Goal: Task Accomplishment & Management: Manage account settings

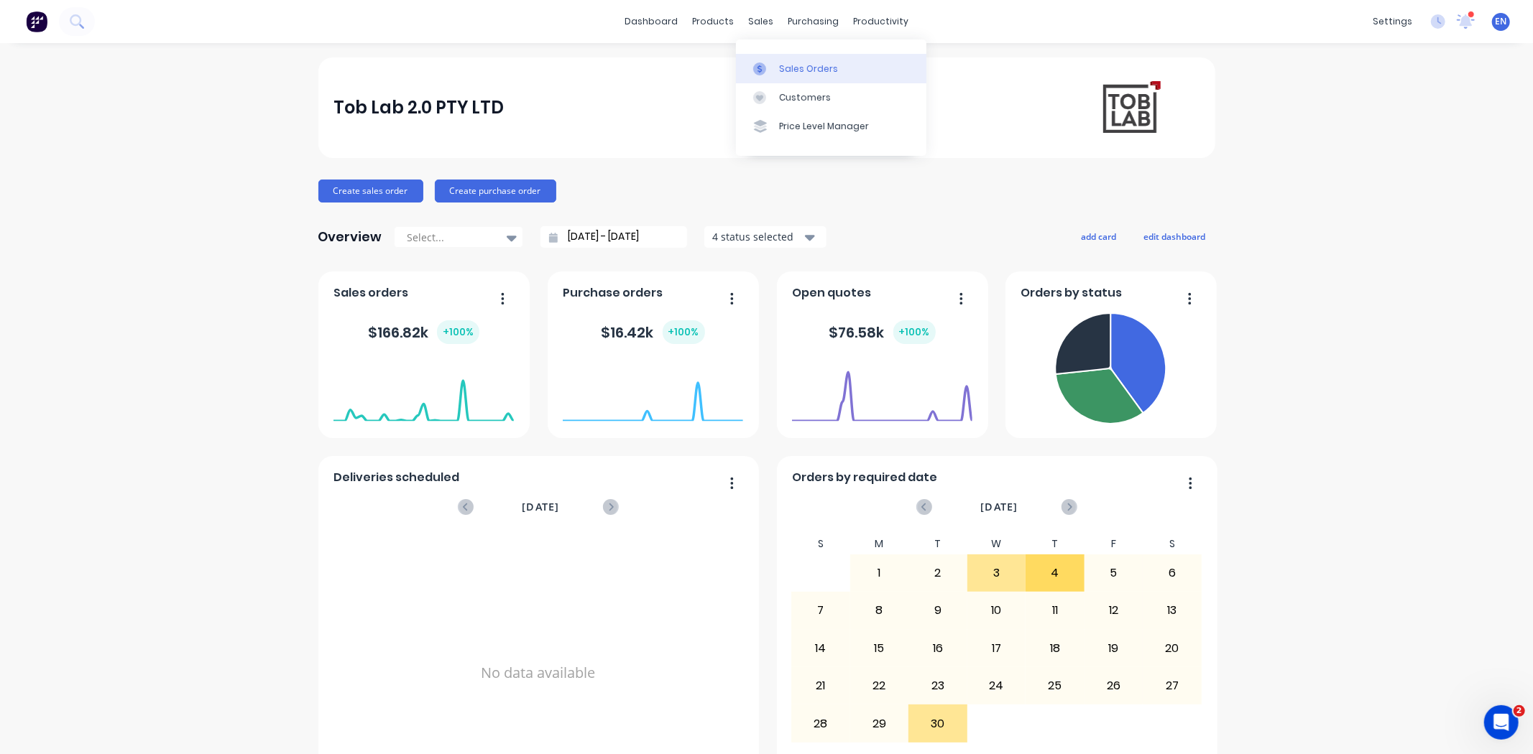
click at [777, 60] on link "Sales Orders" at bounding box center [831, 68] width 190 height 29
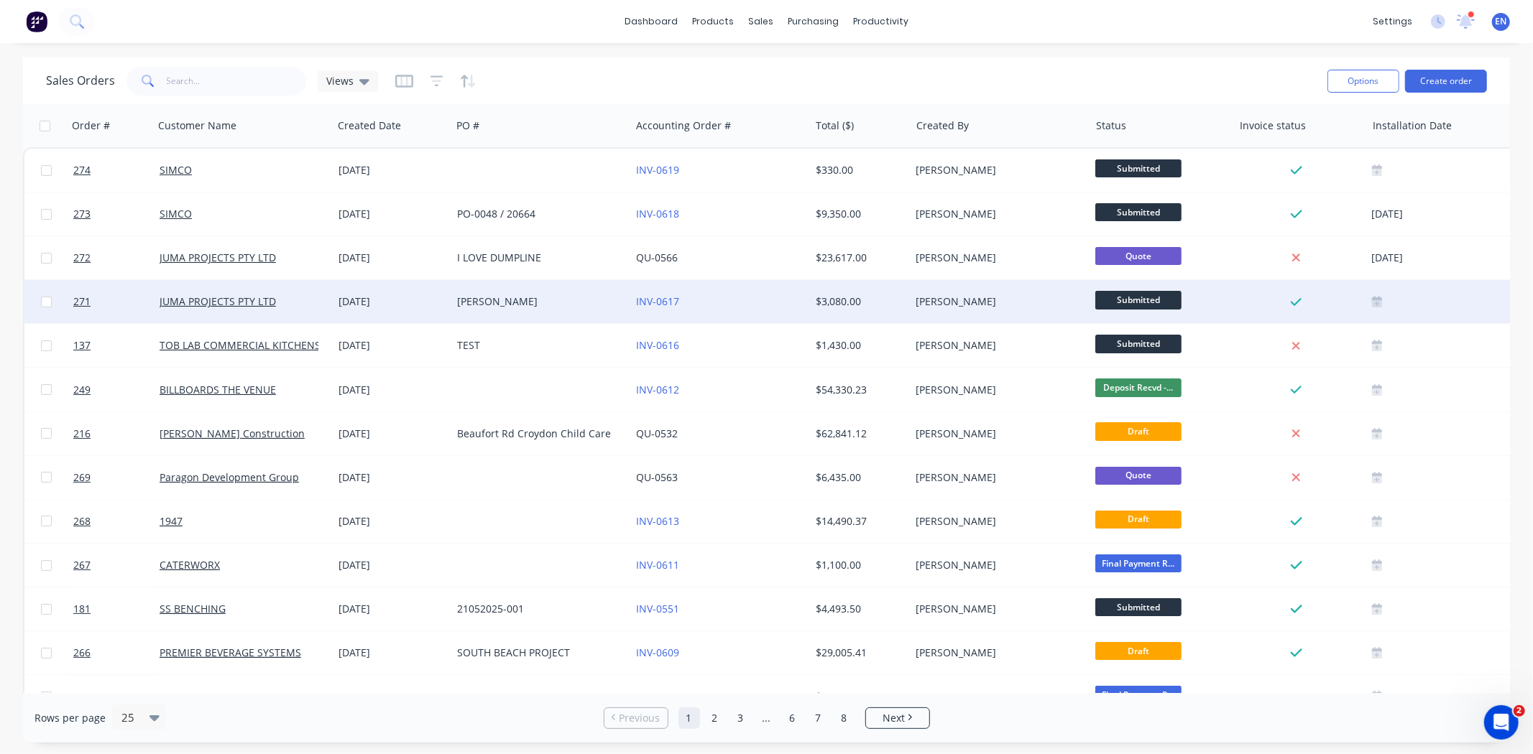
click at [331, 283] on div "JUMA PROJECTS PTY LTD" at bounding box center [243, 301] width 179 height 43
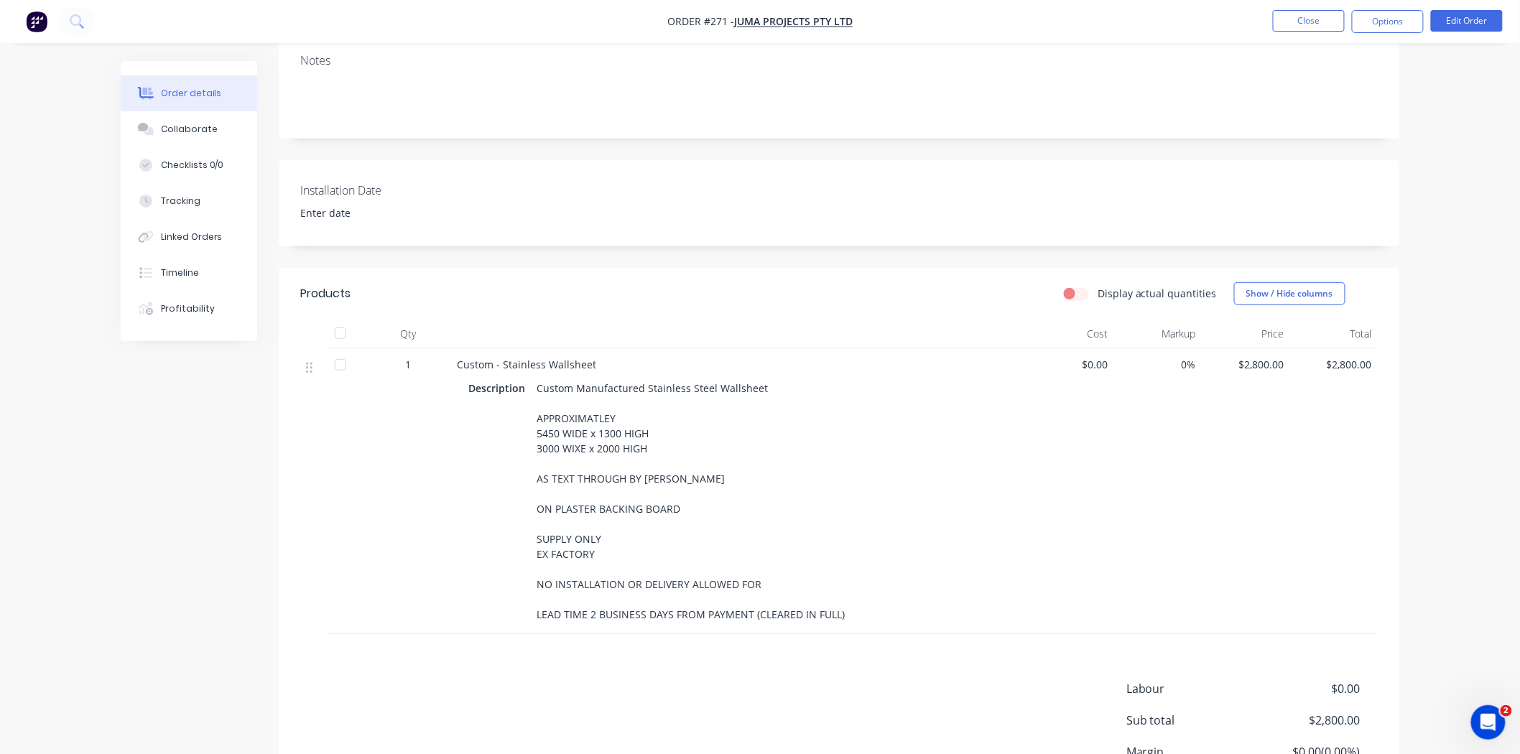
scroll to position [319, 0]
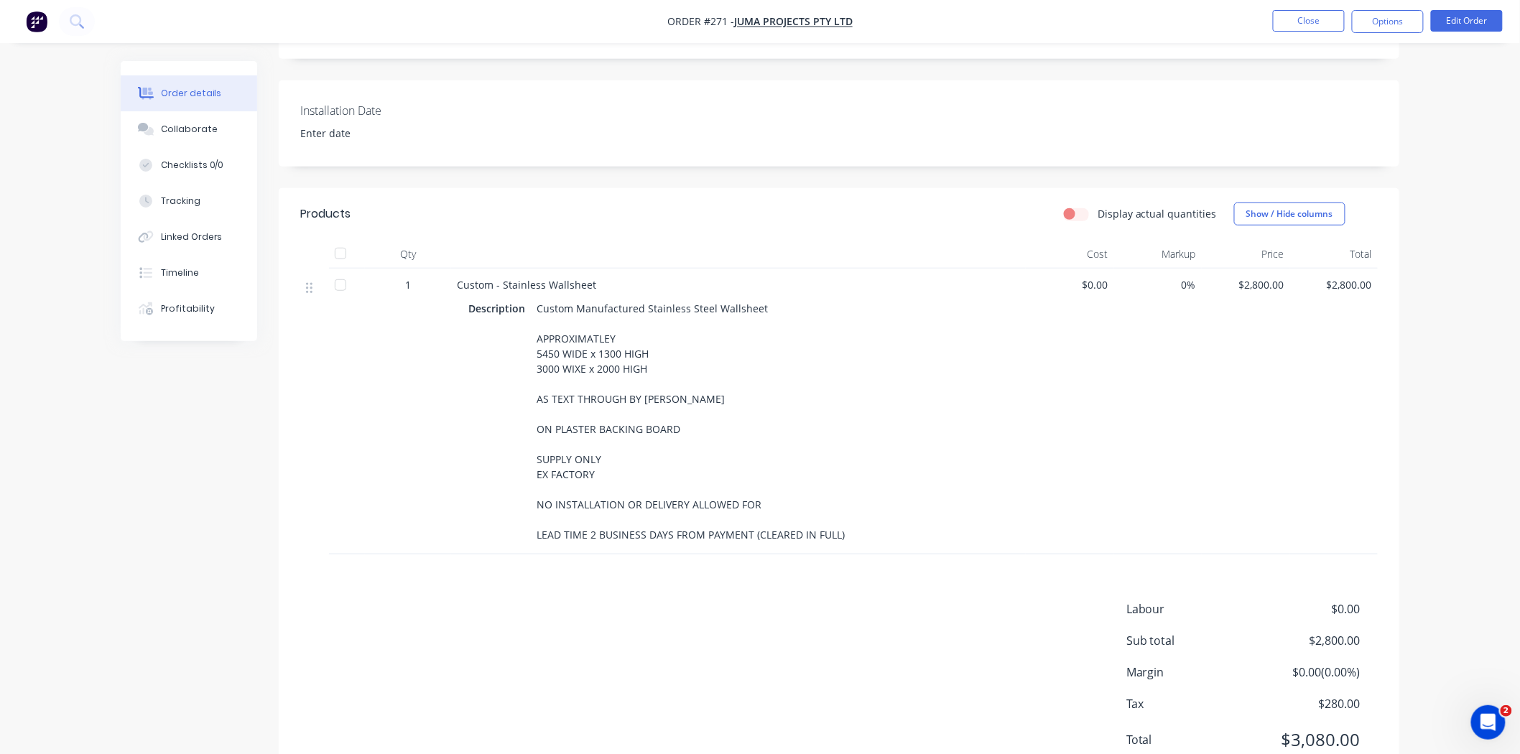
click at [650, 351] on div "Custom Manufactured Stainless Steel Wallsheet APPROXIMATLEY 5450 WIDE x 1300 HI…" at bounding box center [691, 421] width 320 height 247
click at [644, 358] on div "Custom Manufactured Stainless Steel Wallsheet APPROXIMATLEY 5450 WIDE x 1300 HI…" at bounding box center [691, 421] width 320 height 247
click at [642, 350] on div "Custom Manufactured Stainless Steel Wallsheet APPROXIMATLEY 5450 WIDE x 1300 HI…" at bounding box center [691, 421] width 320 height 247
click at [649, 351] on div "Custom Manufactured Stainless Steel Wallsheet APPROXIMATLEY 5450 WIDE x 1300 HI…" at bounding box center [691, 421] width 320 height 247
click at [647, 353] on div "Custom Manufactured Stainless Steel Wallsheet APPROXIMATLEY 5450 WIDE x 1300 HI…" at bounding box center [691, 421] width 320 height 247
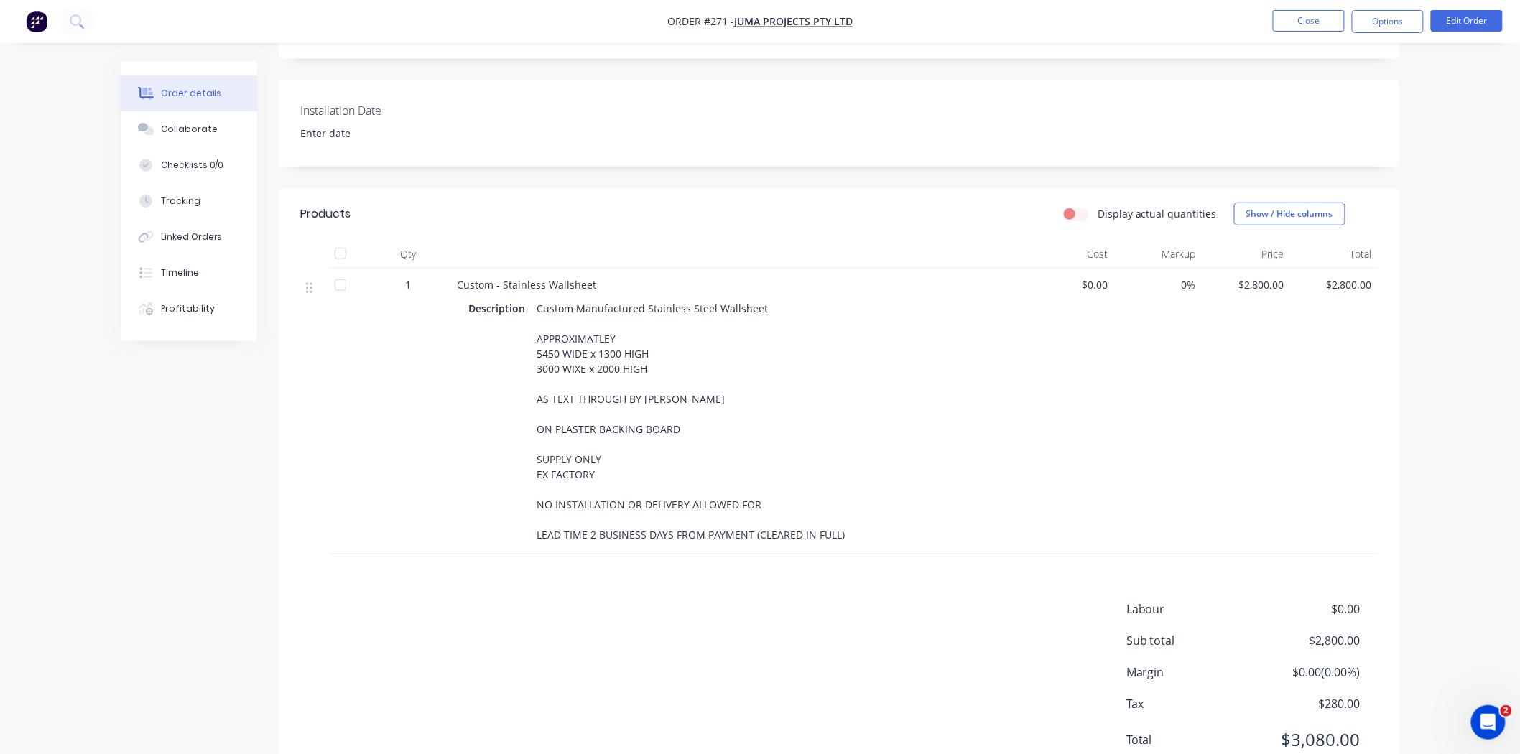
click at [644, 356] on div "Custom Manufactured Stainless Steel Wallsheet APPROXIMATLEY 5450 WIDE x 1300 HI…" at bounding box center [691, 421] width 320 height 247
click at [636, 356] on div "Custom Manufactured Stainless Steel Wallsheet APPROXIMATLEY 5450 WIDE x 1300 HI…" at bounding box center [691, 421] width 320 height 247
click at [1464, 27] on button "Edit Order" at bounding box center [1467, 21] width 72 height 22
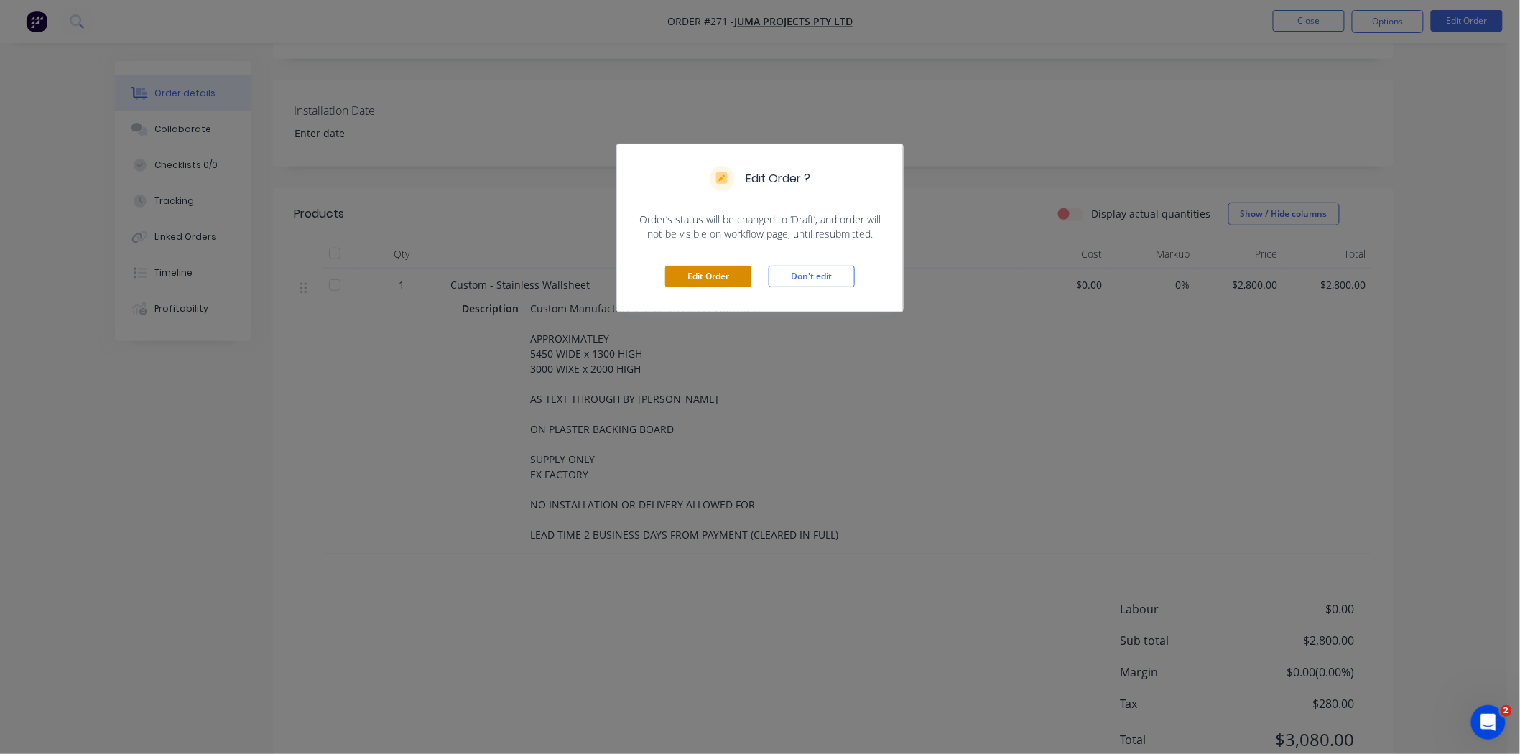
click at [704, 278] on button "Edit Order" at bounding box center [708, 277] width 86 height 22
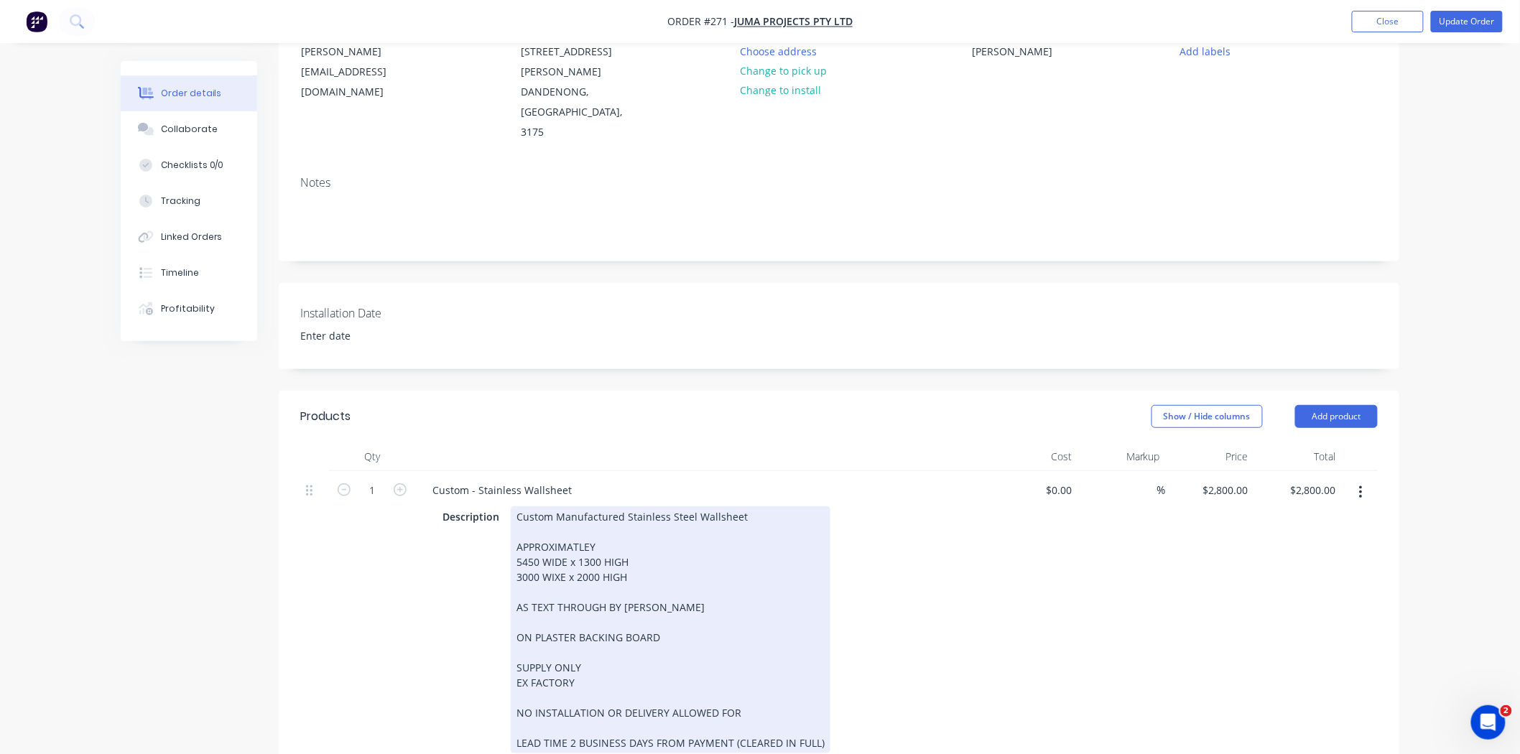
click at [634, 543] on div "Custom Manufactured Stainless Steel Wallsheet APPROXIMATLEY 5450 WIDE x 1300 HI…" at bounding box center [671, 630] width 320 height 247
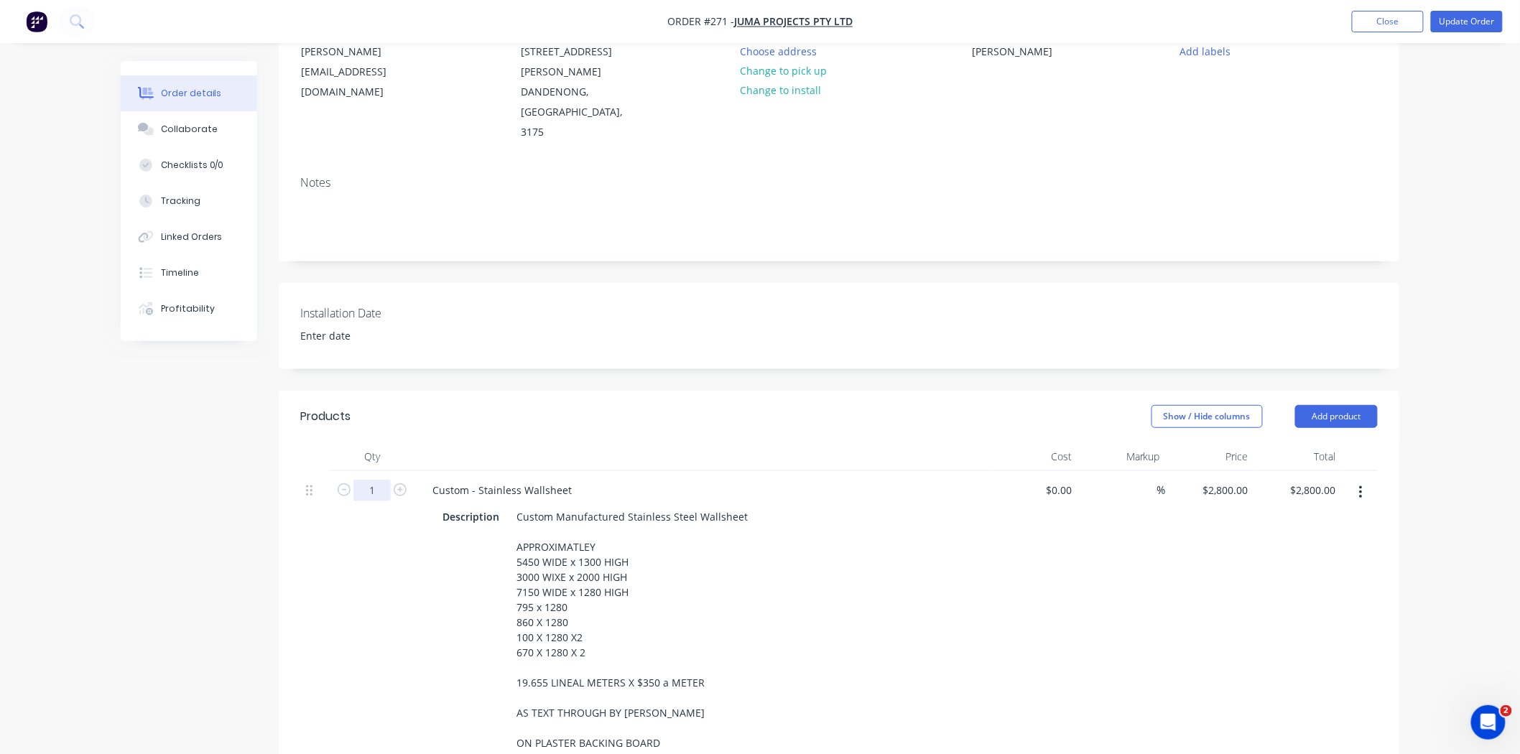
click at [369, 480] on input "1" at bounding box center [371, 491] width 37 height 22
type input "19.65"
type input "2800"
type input "$55,020.00"
click at [1217, 471] on div "2800 $2,800.00" at bounding box center [1210, 669] width 88 height 397
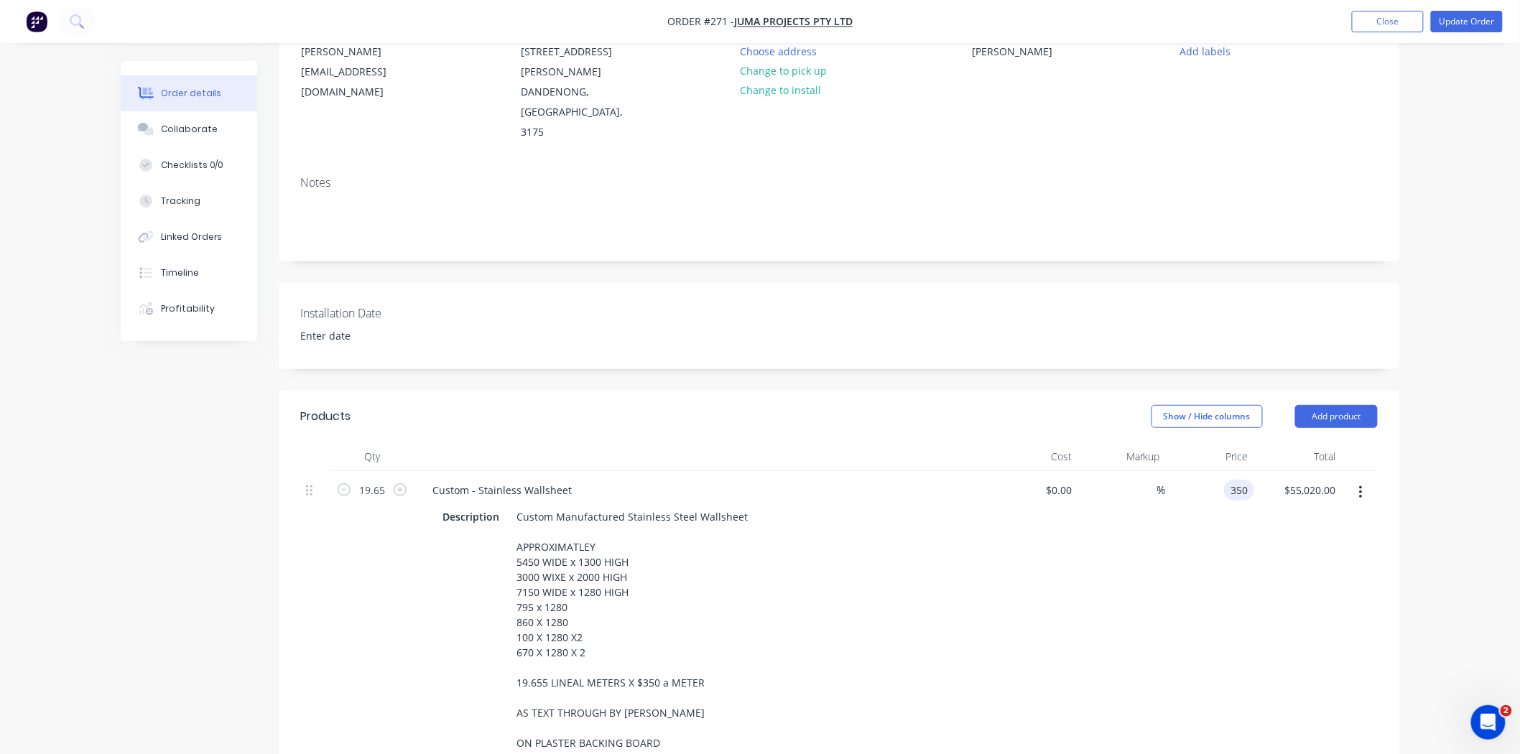
type input "$350.00"
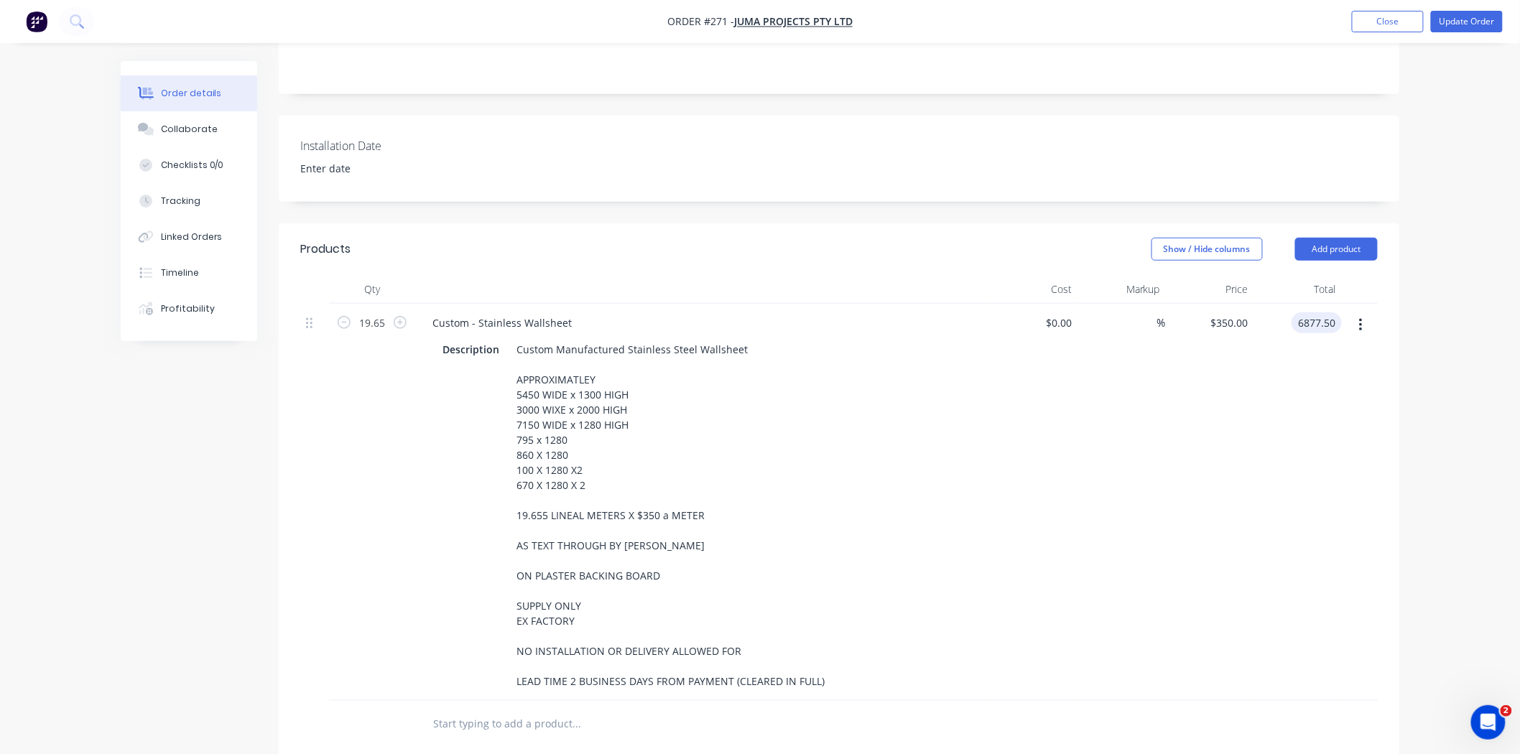
scroll to position [407, 0]
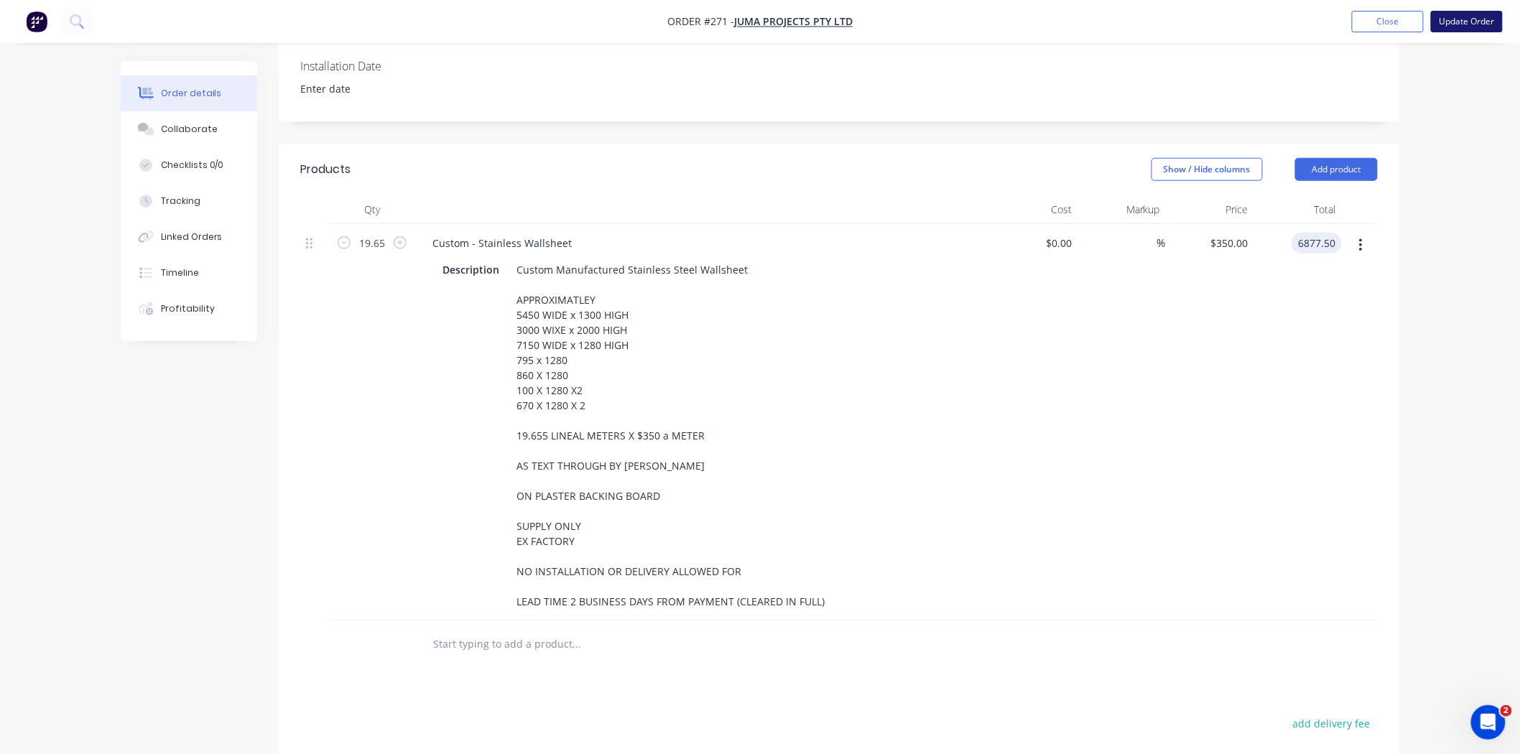
type input "$6,877.50"
click at [1469, 23] on button "Update Order" at bounding box center [1467, 22] width 72 height 22
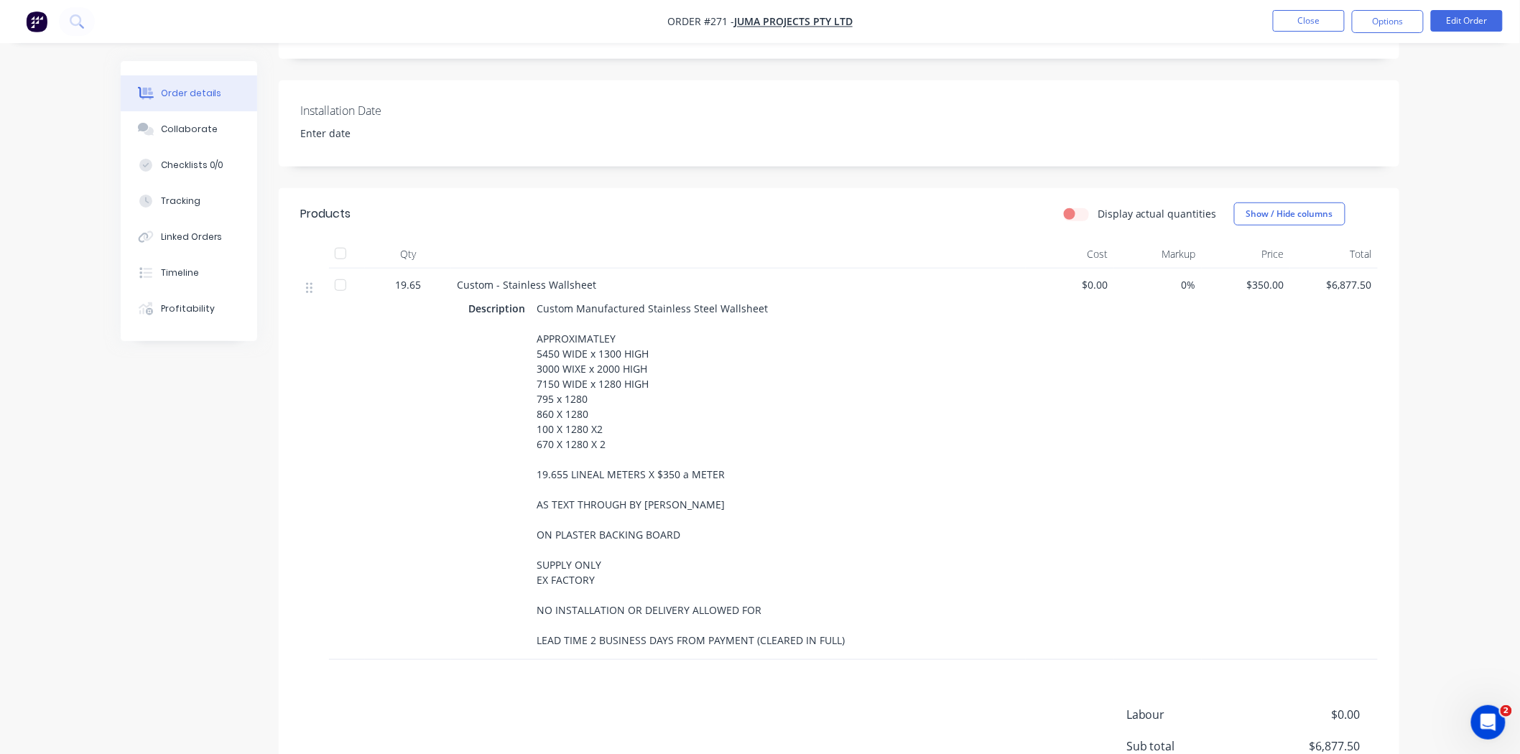
scroll to position [467, 0]
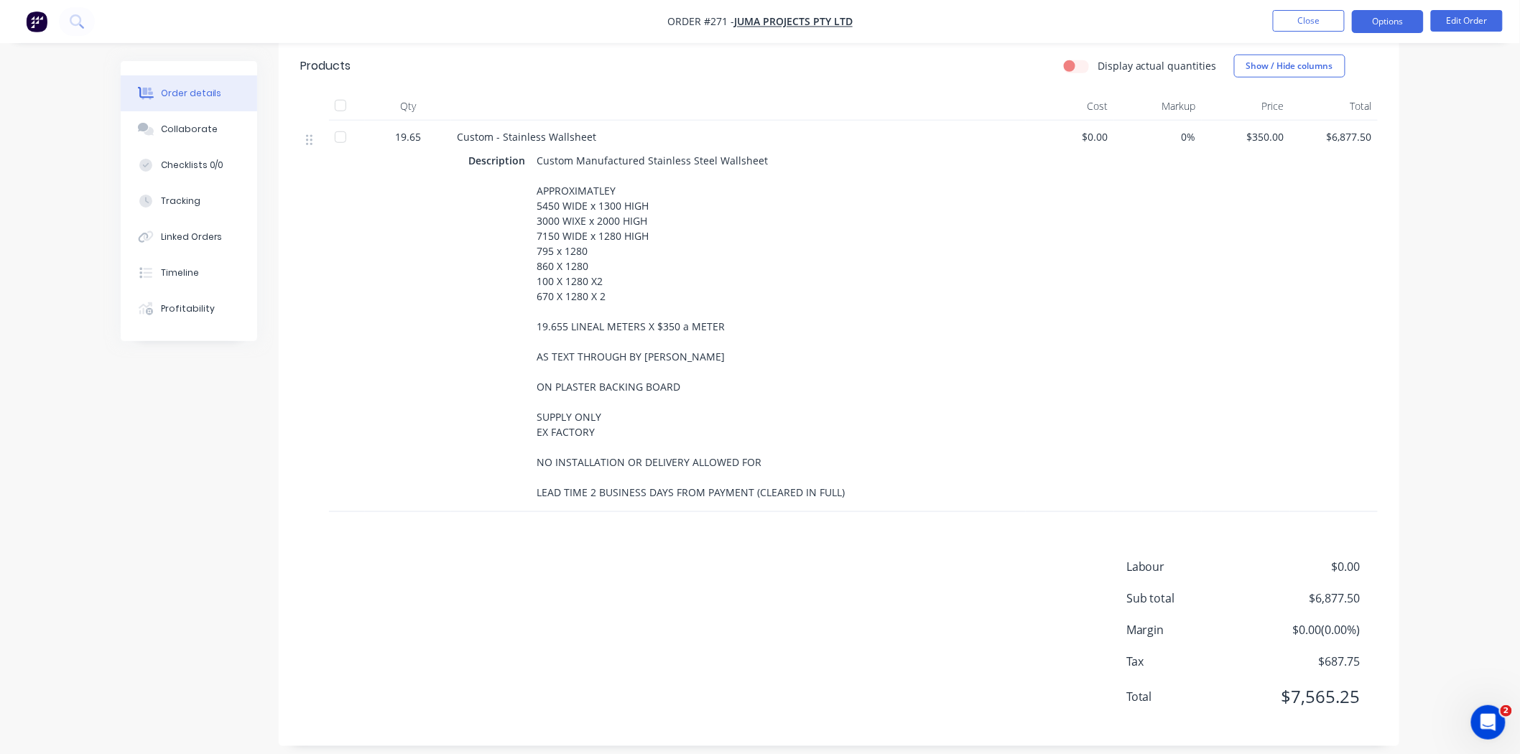
click at [1396, 14] on button "Options" at bounding box center [1388, 21] width 72 height 23
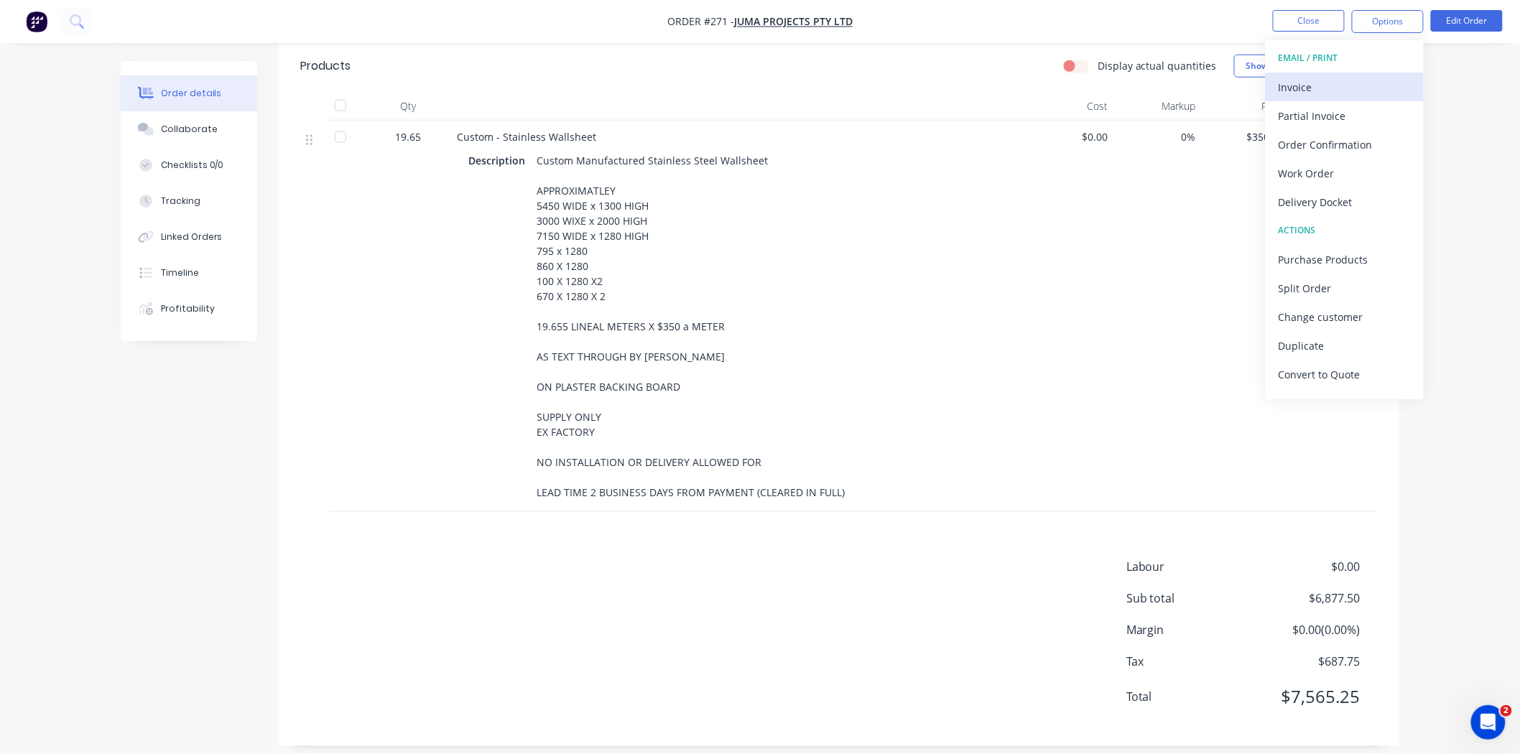
click at [1339, 89] on div "Invoice" at bounding box center [1345, 87] width 132 height 21
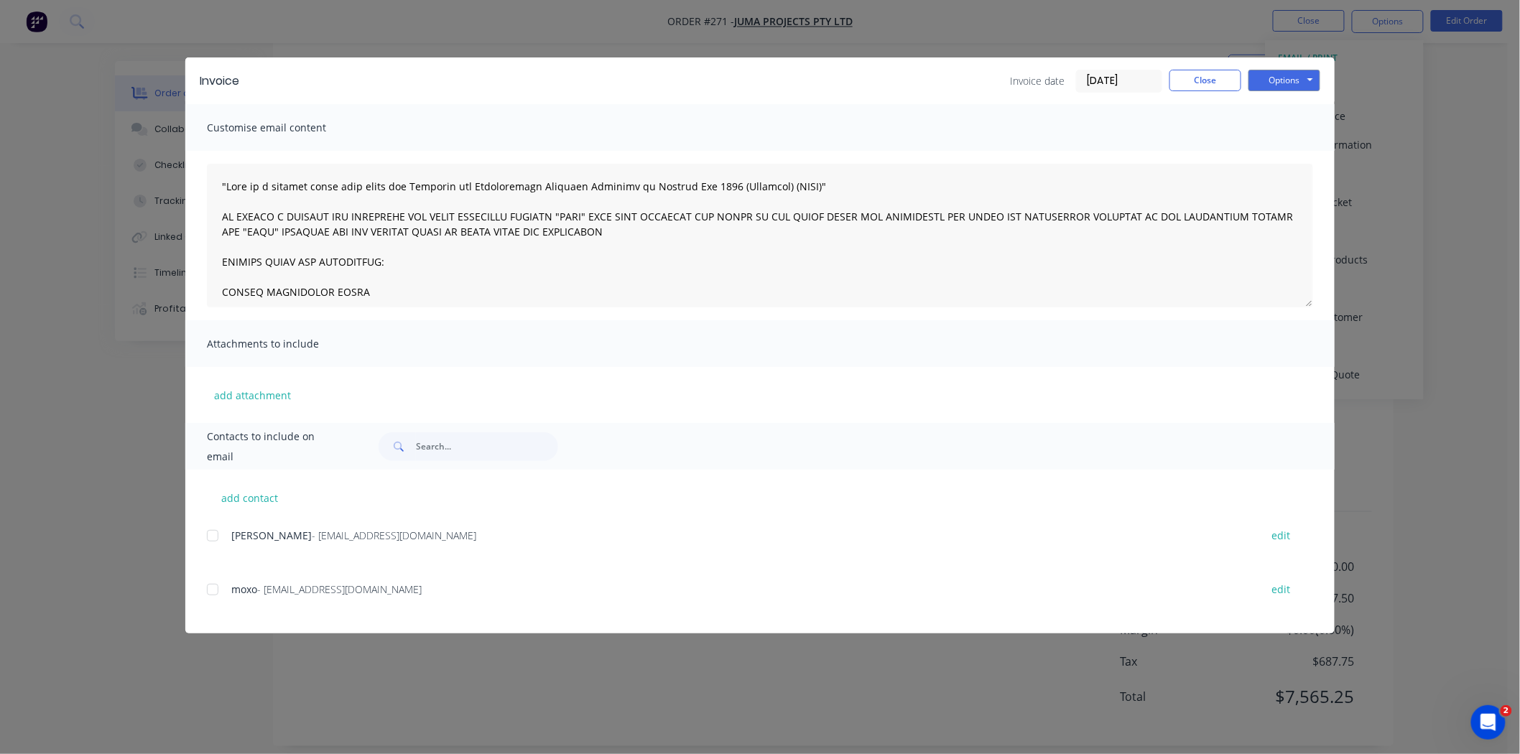
click at [210, 539] on div at bounding box center [212, 536] width 29 height 29
click at [1304, 87] on button "Options" at bounding box center [1285, 81] width 72 height 22
click at [1273, 145] on button "Email" at bounding box center [1295, 154] width 92 height 24
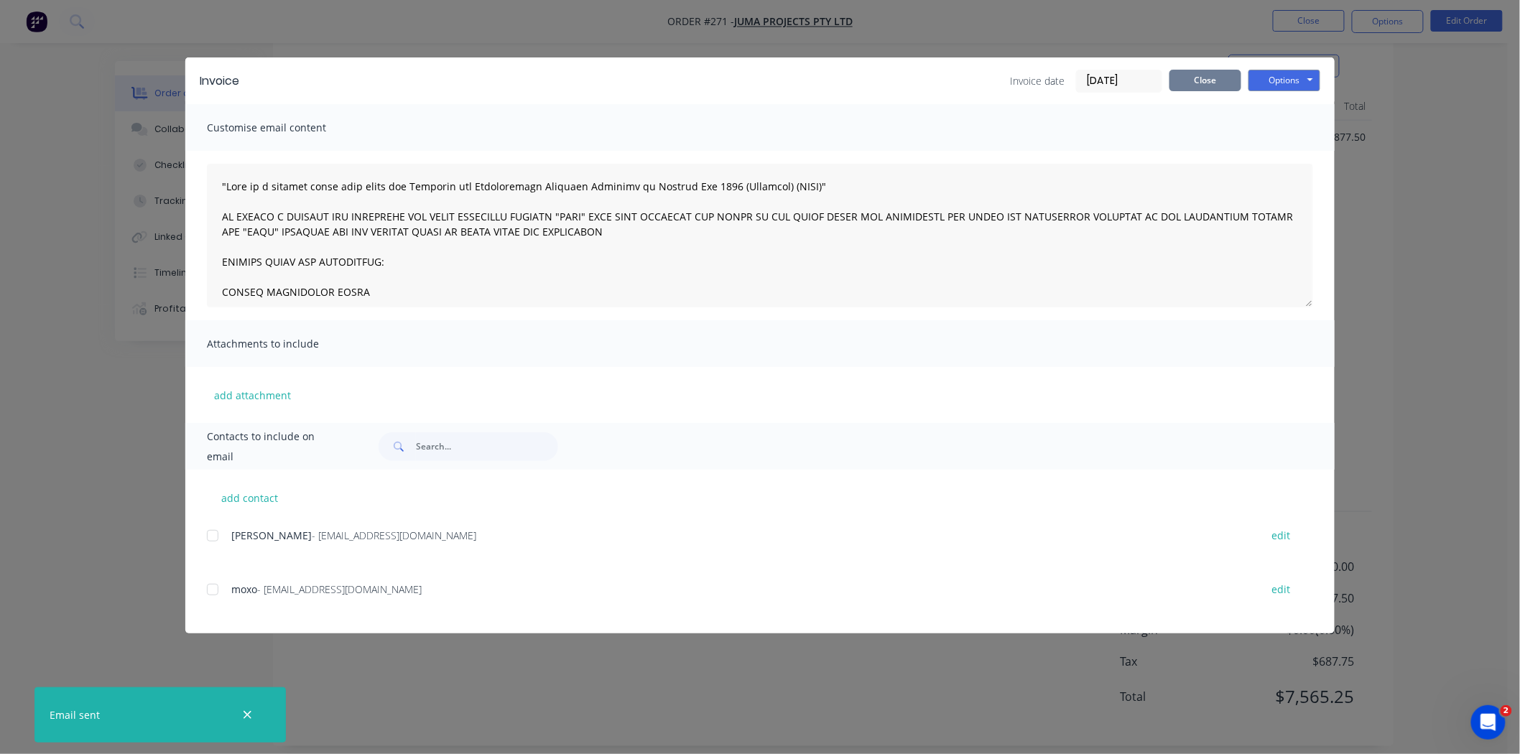
click at [1219, 88] on button "Close" at bounding box center [1206, 81] width 72 height 22
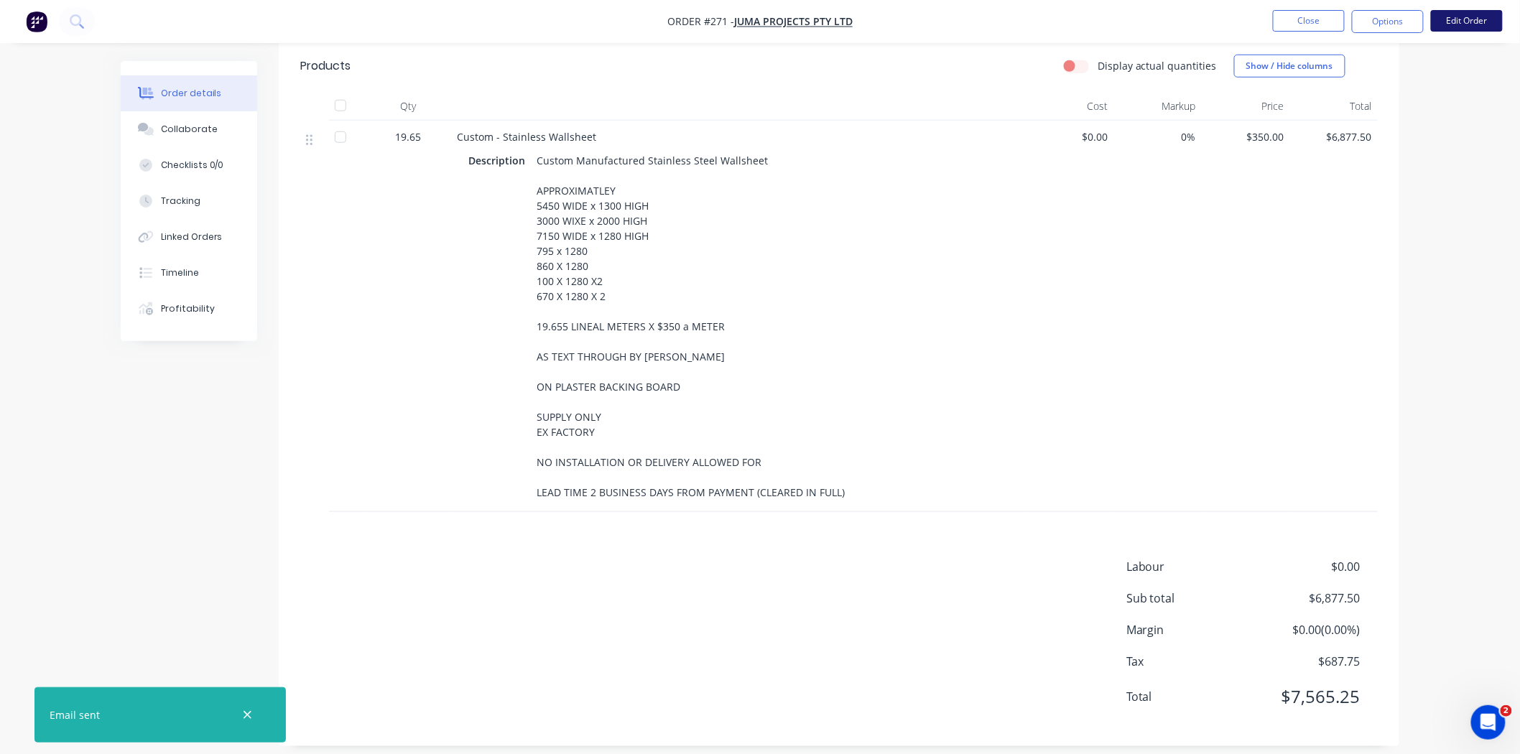
click at [1466, 22] on button "Edit Order" at bounding box center [1467, 21] width 72 height 22
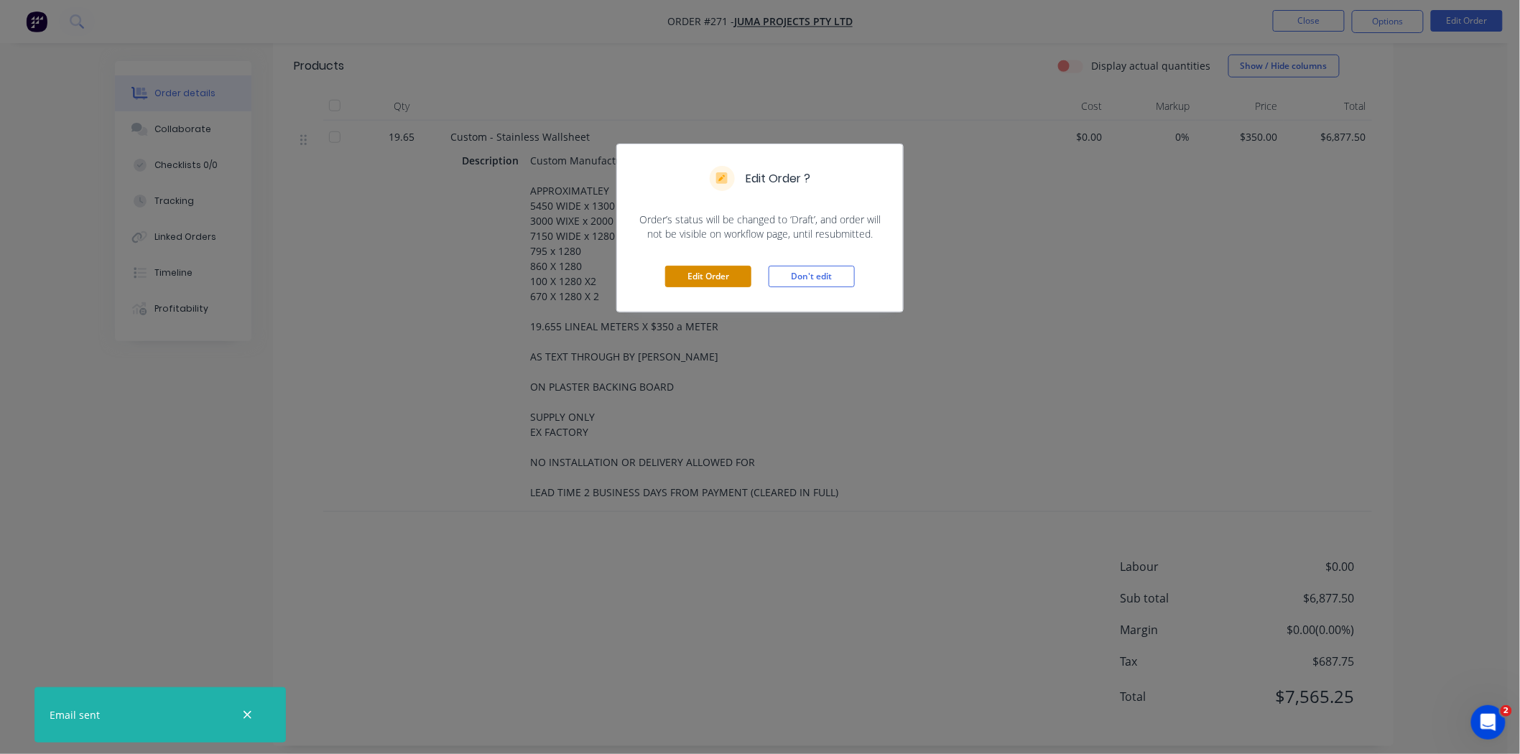
click at [739, 272] on button "Edit Order" at bounding box center [708, 277] width 86 height 22
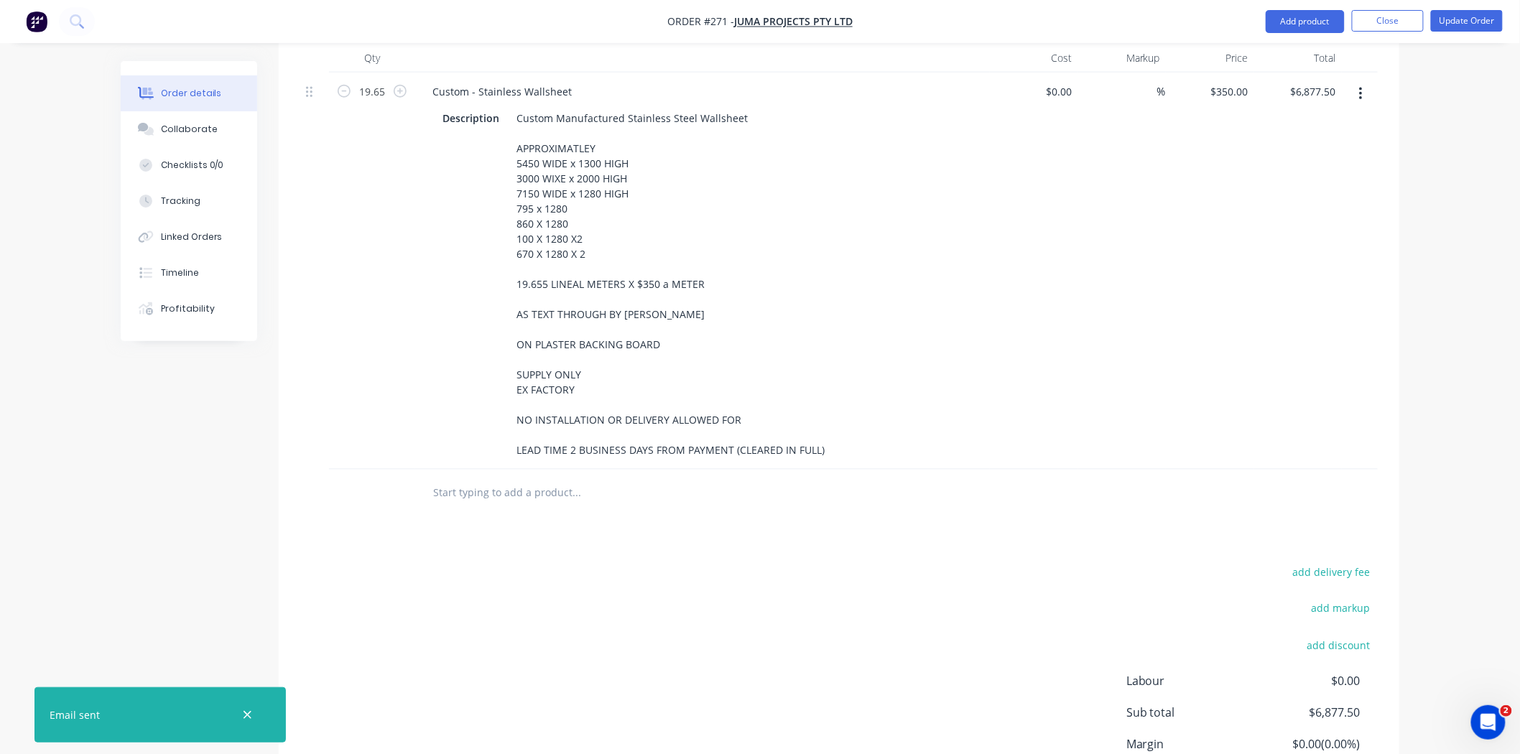
scroll to position [647, 0]
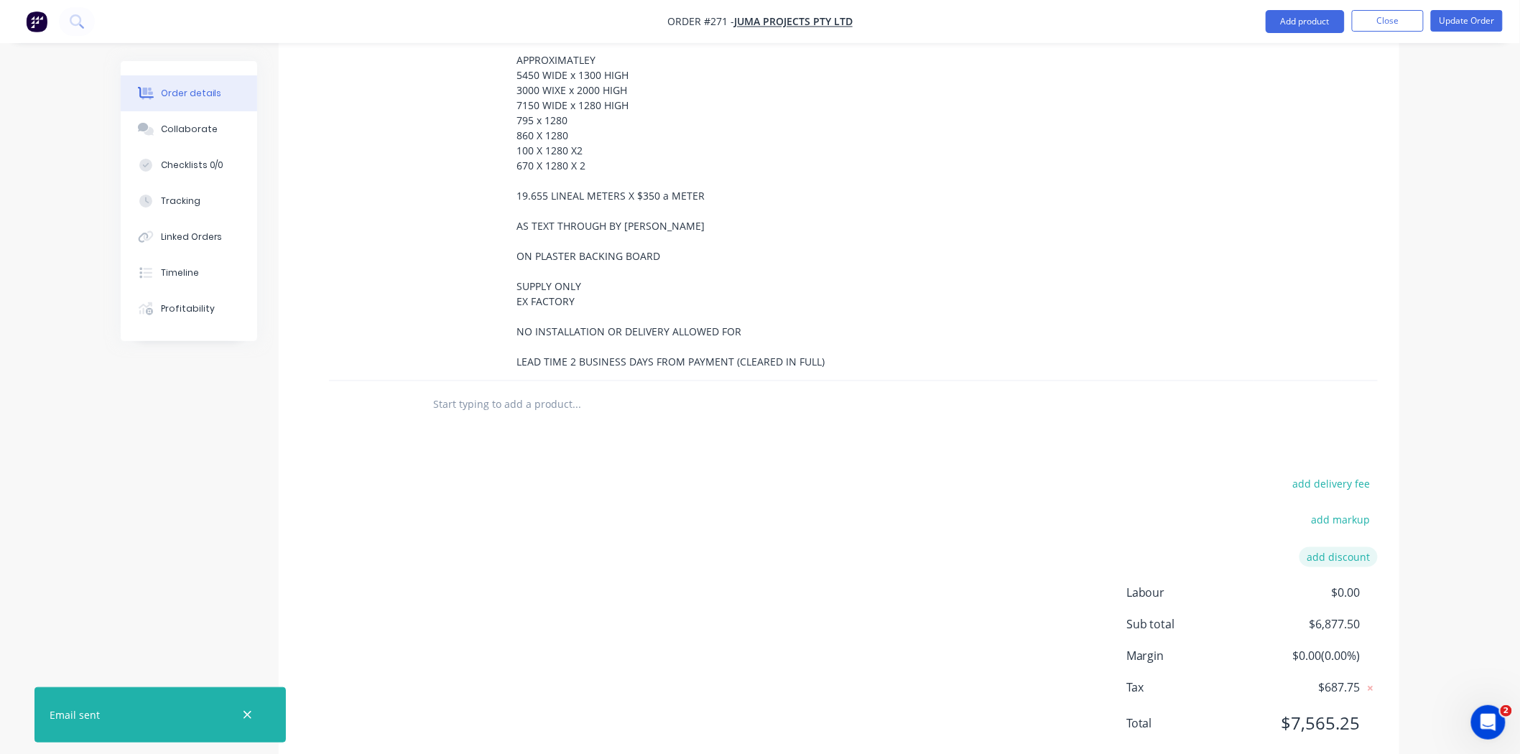
click at [1356, 547] on button "add discount" at bounding box center [1339, 556] width 78 height 19
type input "PAY IN FULL [DATE] ONLY"
click at [1338, 551] on input at bounding box center [1322, 562] width 65 height 22
type input "15%"
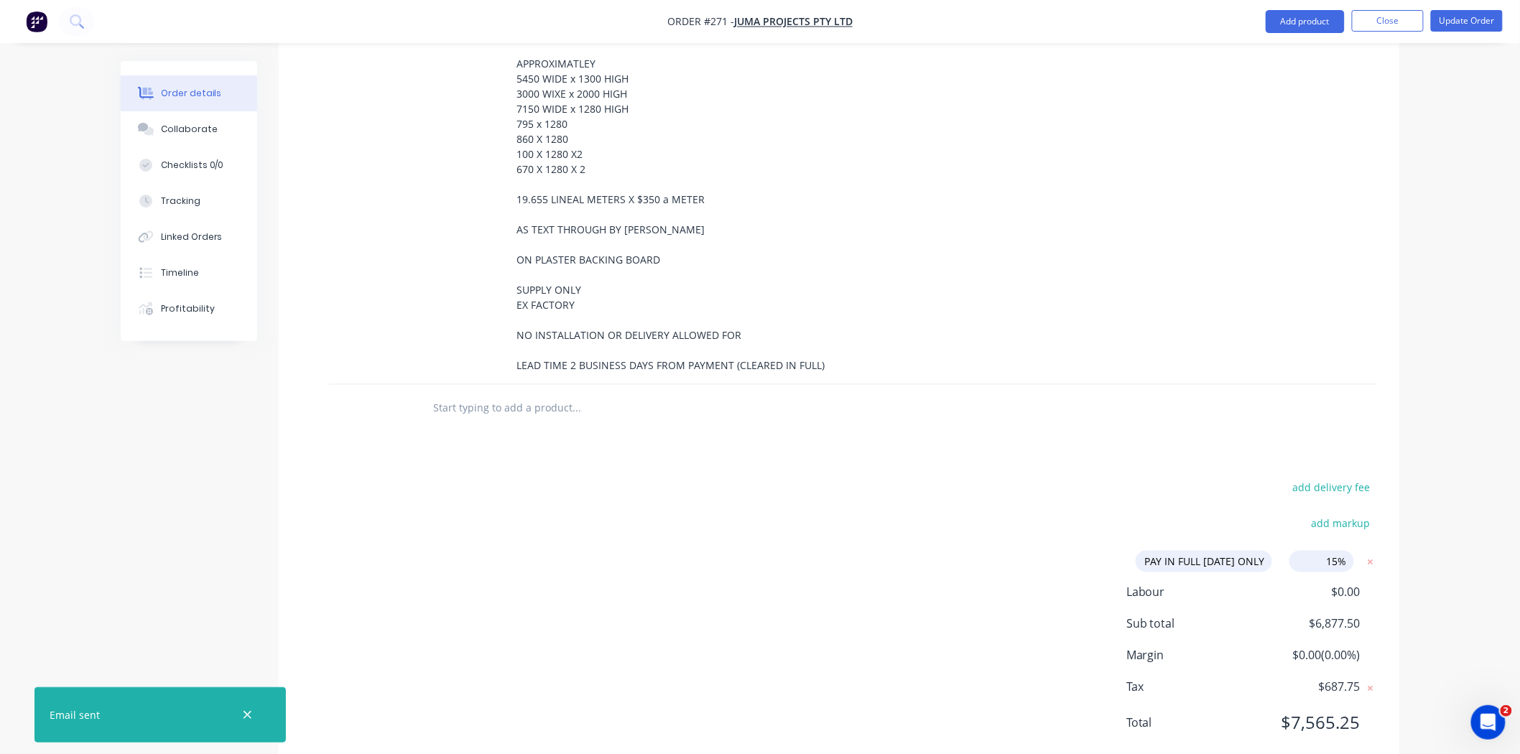
click at [934, 415] on div "Products Show / Hide columns Add product Qty Cost Markup Price Total 19.65 Cust…" at bounding box center [839, 340] width 1121 height 866
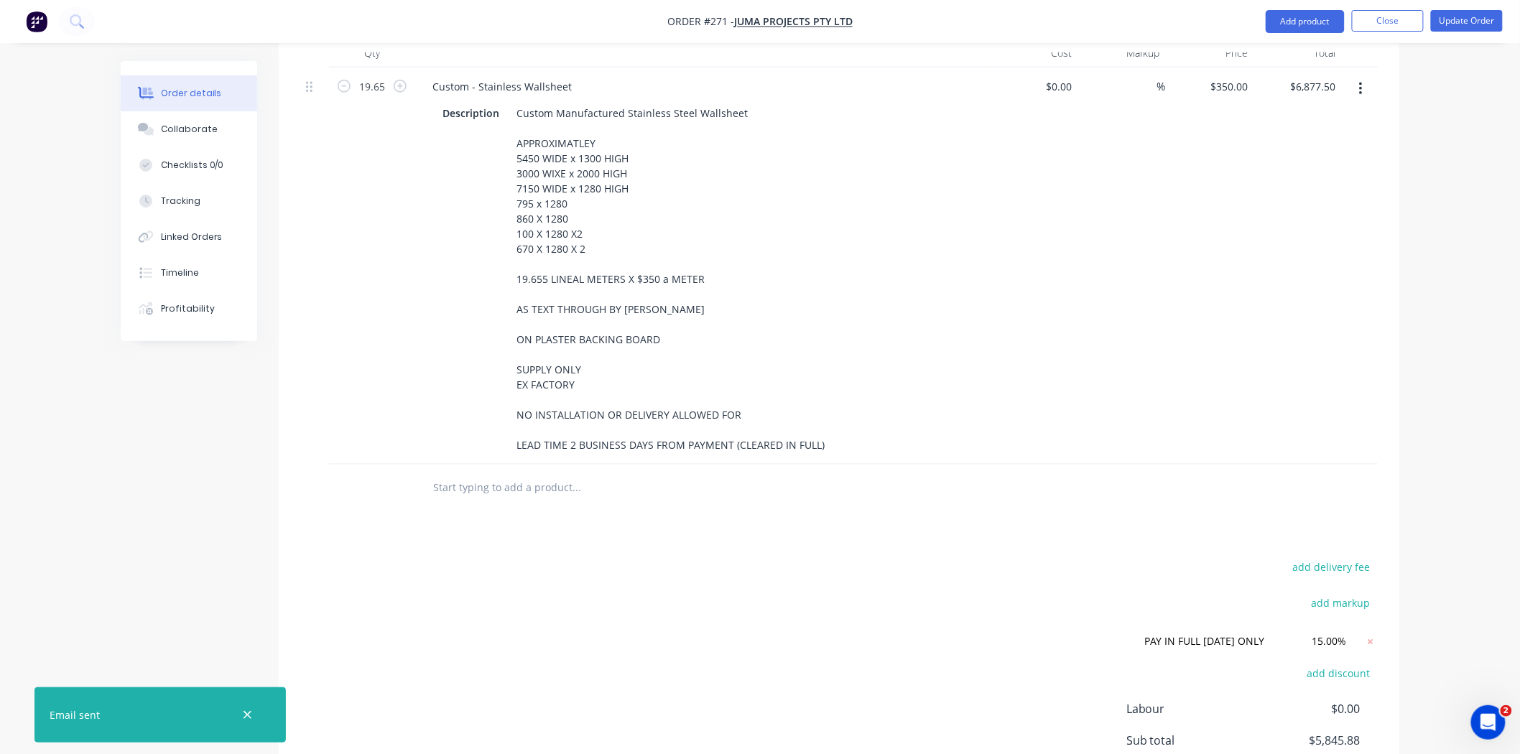
scroll to position [680, 0]
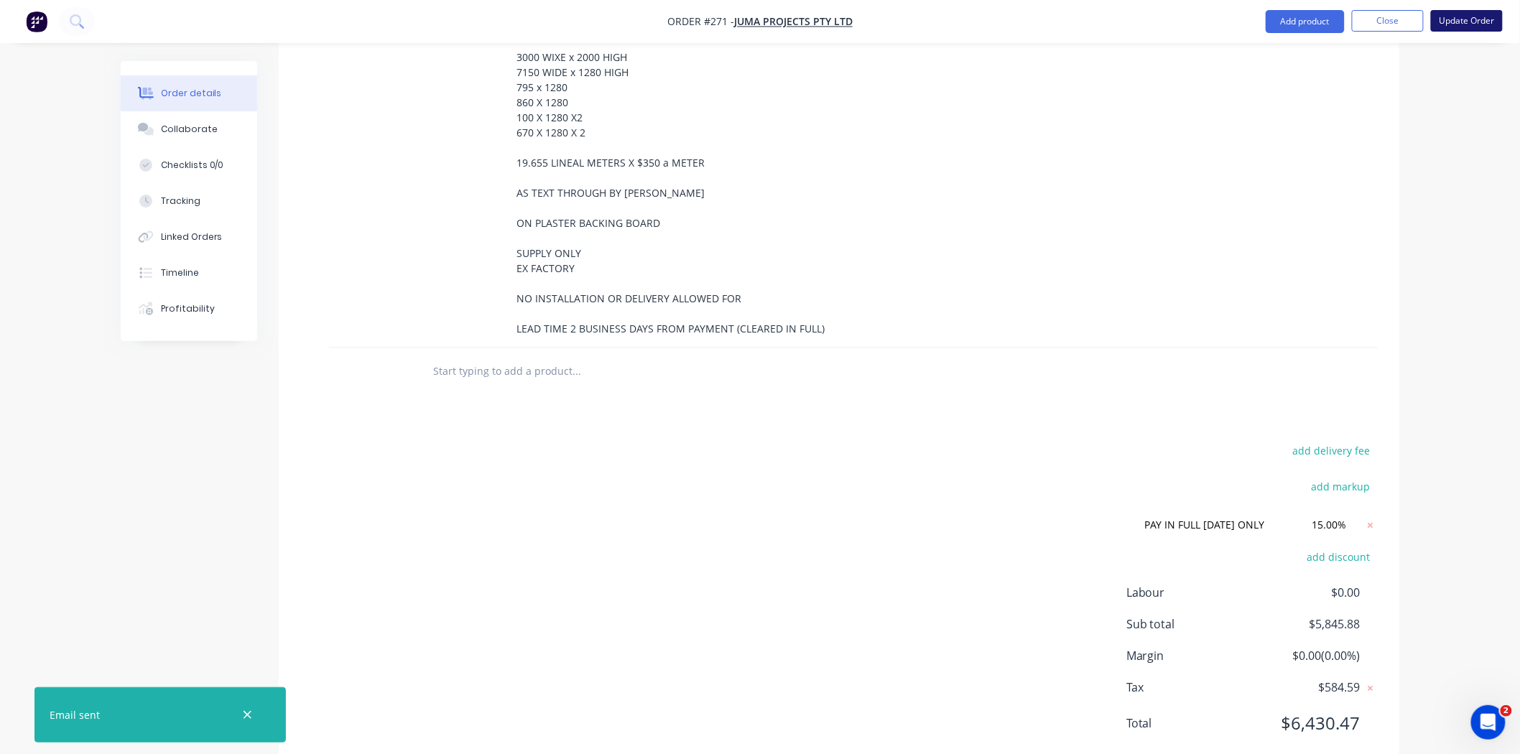
click at [1480, 20] on button "Update Order" at bounding box center [1467, 21] width 72 height 22
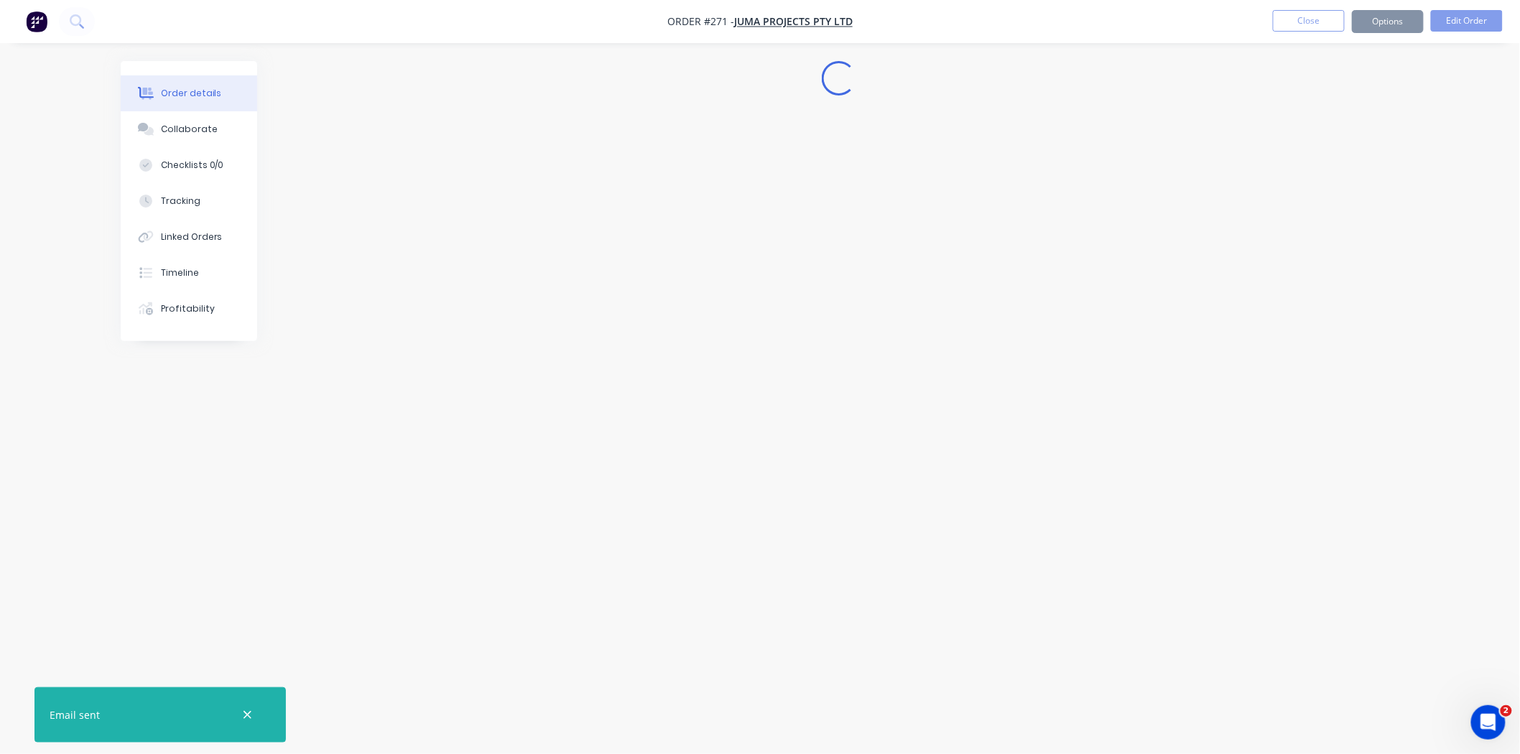
scroll to position [0, 0]
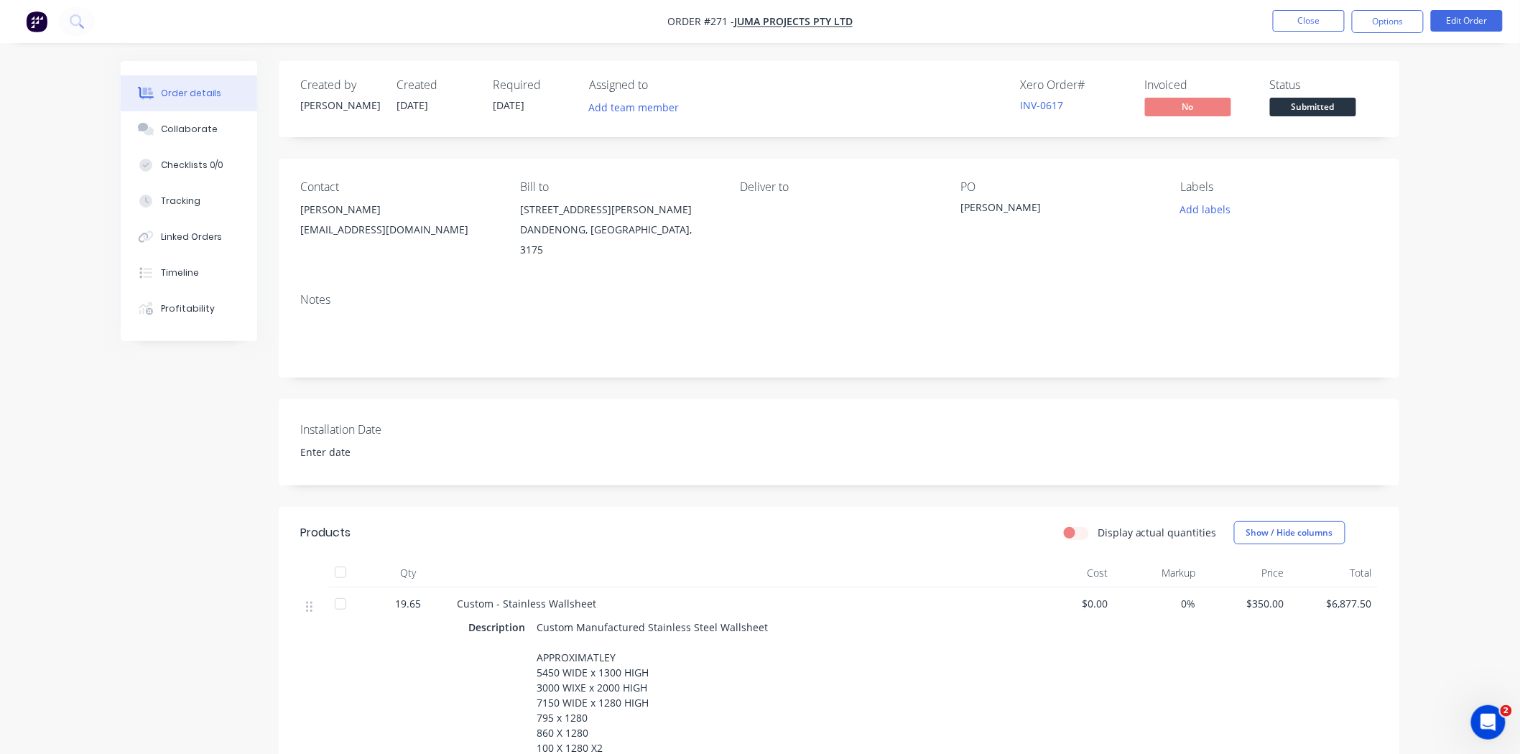
drag, startPoint x: 1406, startPoint y: 23, endPoint x: 1398, endPoint y: 33, distance: 12.8
click at [1405, 23] on button "Options" at bounding box center [1388, 21] width 72 height 23
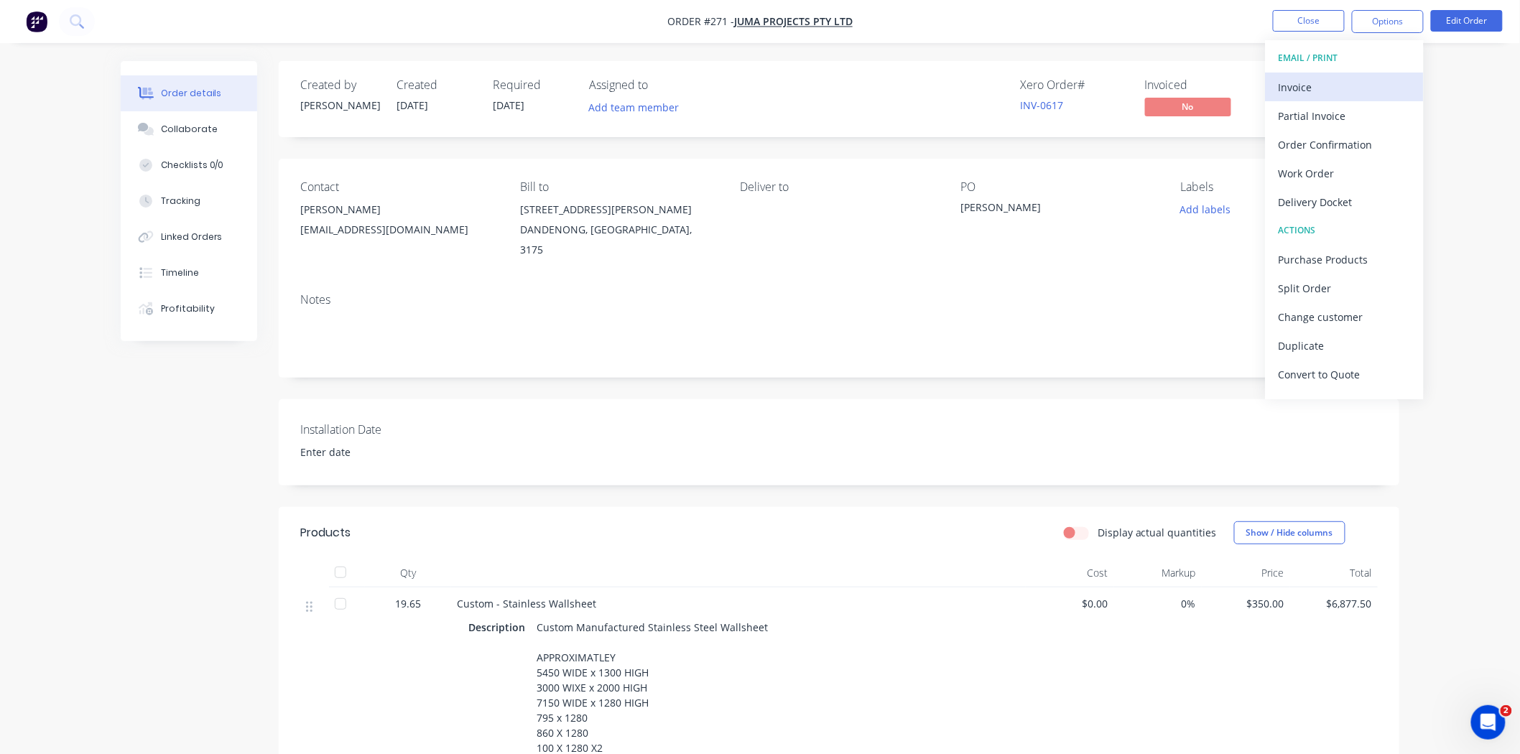
click at [1339, 91] on div "Invoice" at bounding box center [1345, 87] width 132 height 21
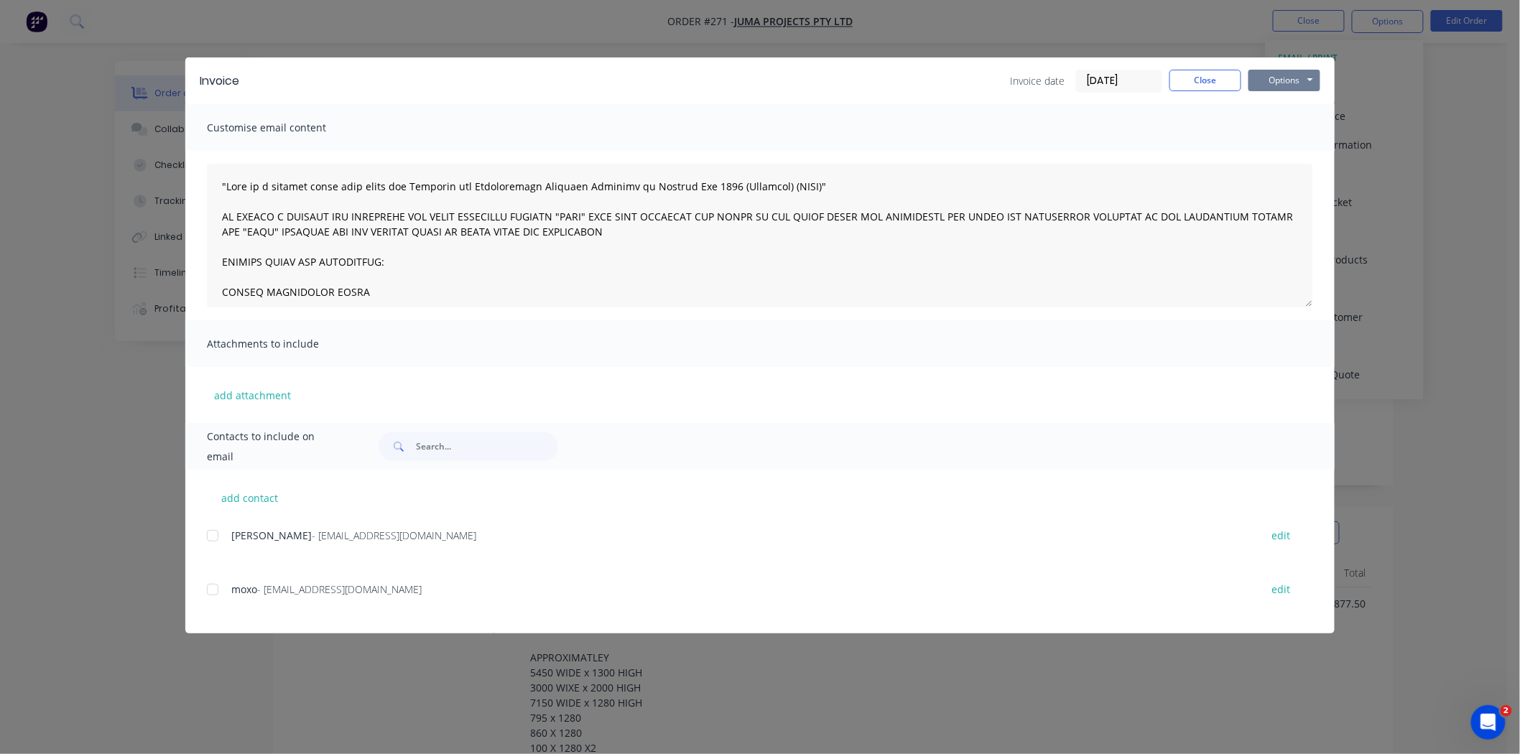
click at [1265, 81] on button "Options" at bounding box center [1285, 81] width 72 height 22
click at [218, 537] on div at bounding box center [212, 536] width 29 height 29
click at [1288, 78] on button "Options" at bounding box center [1285, 81] width 72 height 22
click at [1280, 145] on button "Email" at bounding box center [1295, 154] width 92 height 24
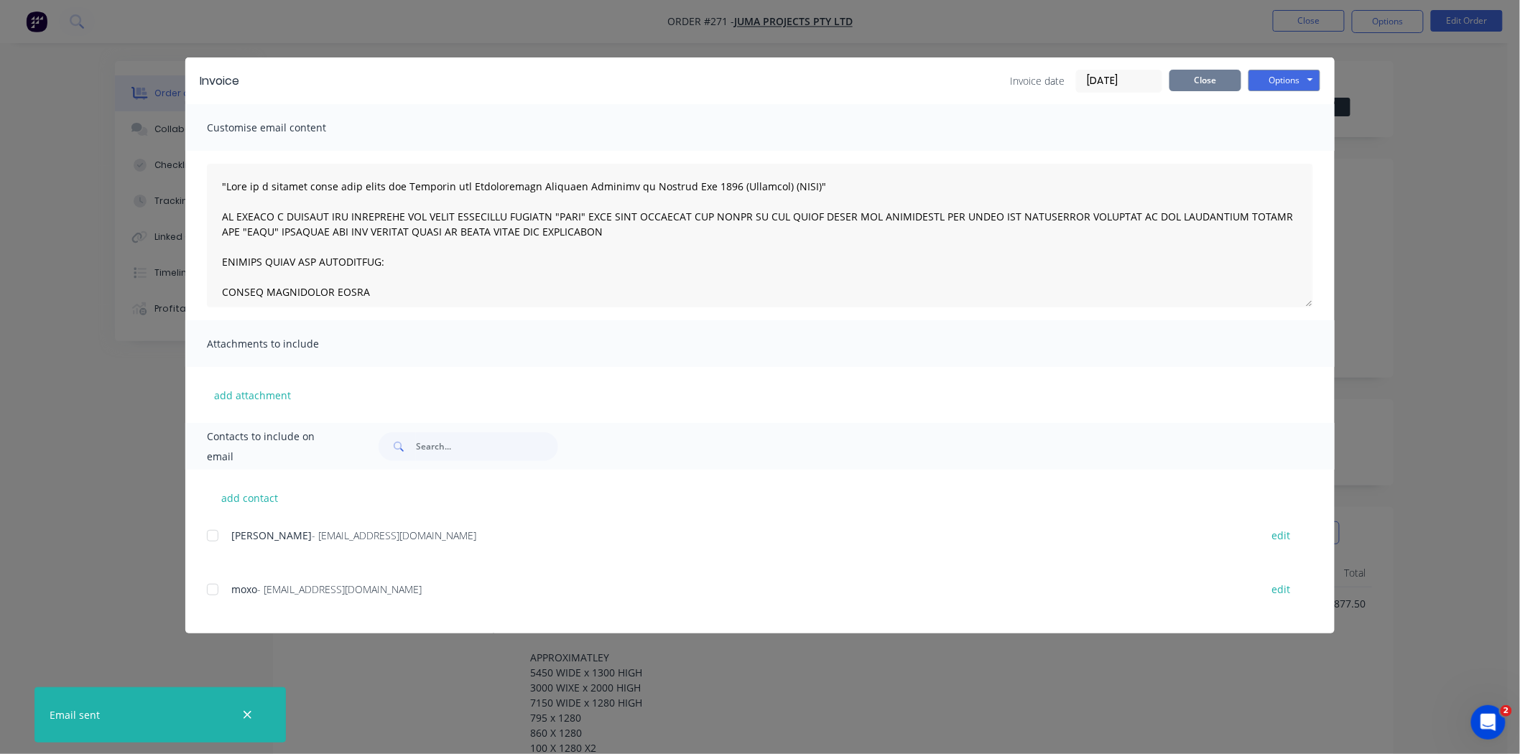
click at [1201, 77] on button "Close" at bounding box center [1206, 81] width 72 height 22
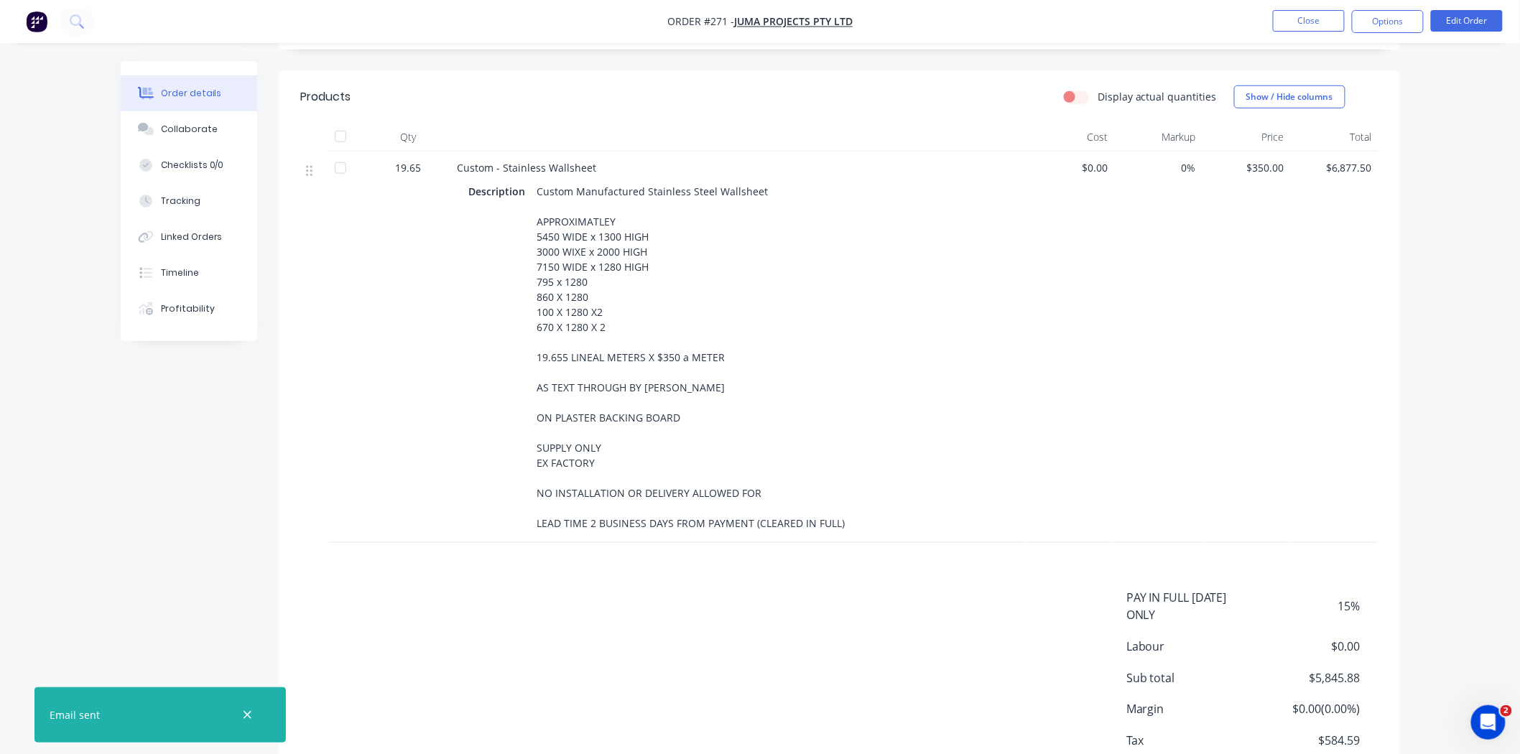
scroll to position [516, 0]
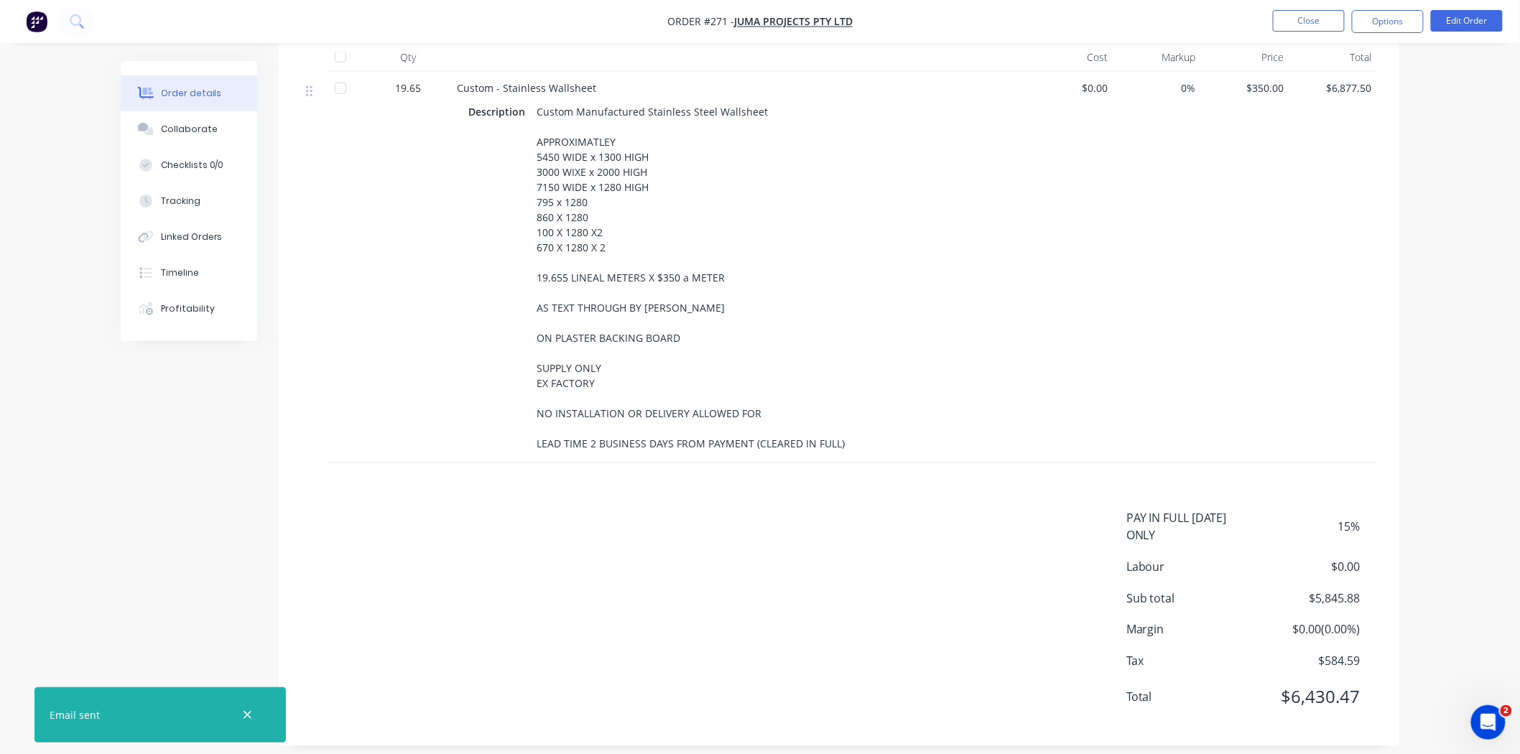
click at [938, 411] on div "Description Custom Manufactured Stainless Steel Wallsheet APPROXIMATLEY 5450 WI…" at bounding box center [738, 277] width 540 height 353
